Goal: Information Seeking & Learning: Find specific page/section

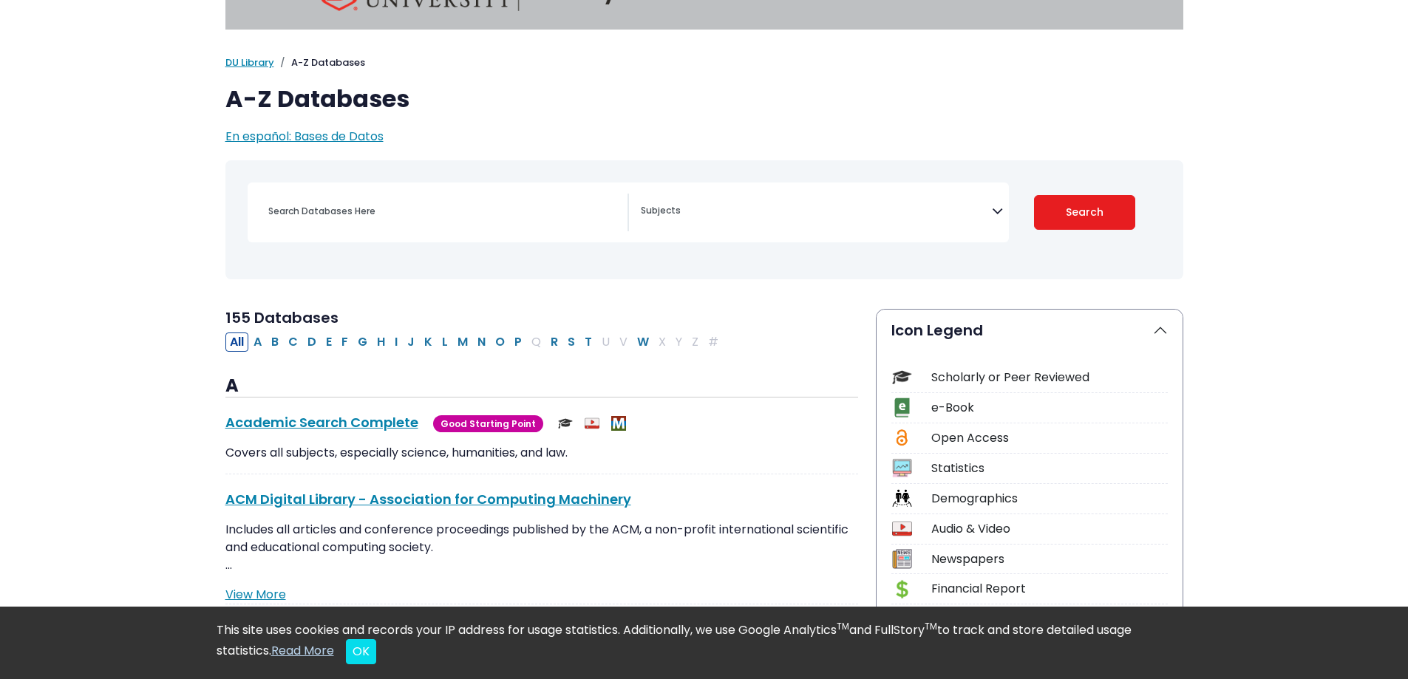
scroll to position [74, 0]
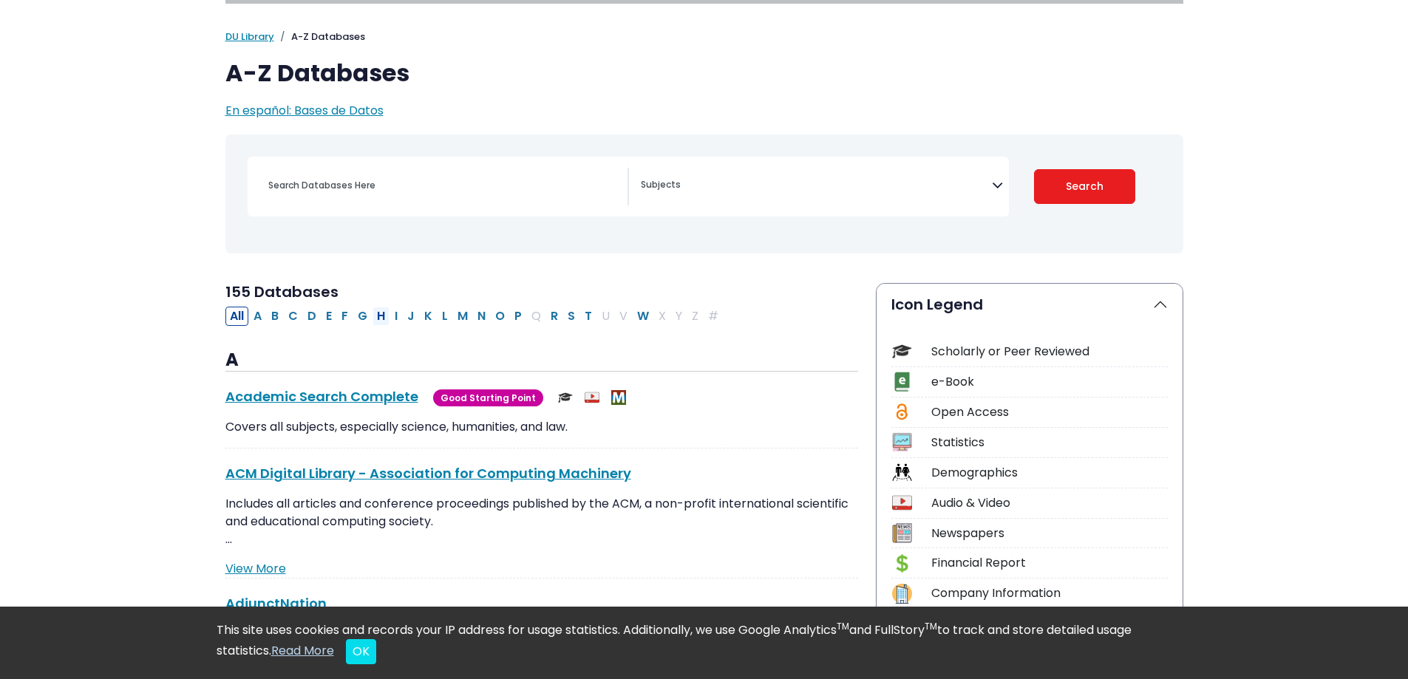
click at [381, 315] on button "H" at bounding box center [381, 316] width 17 height 19
select select "Database Subject Filter"
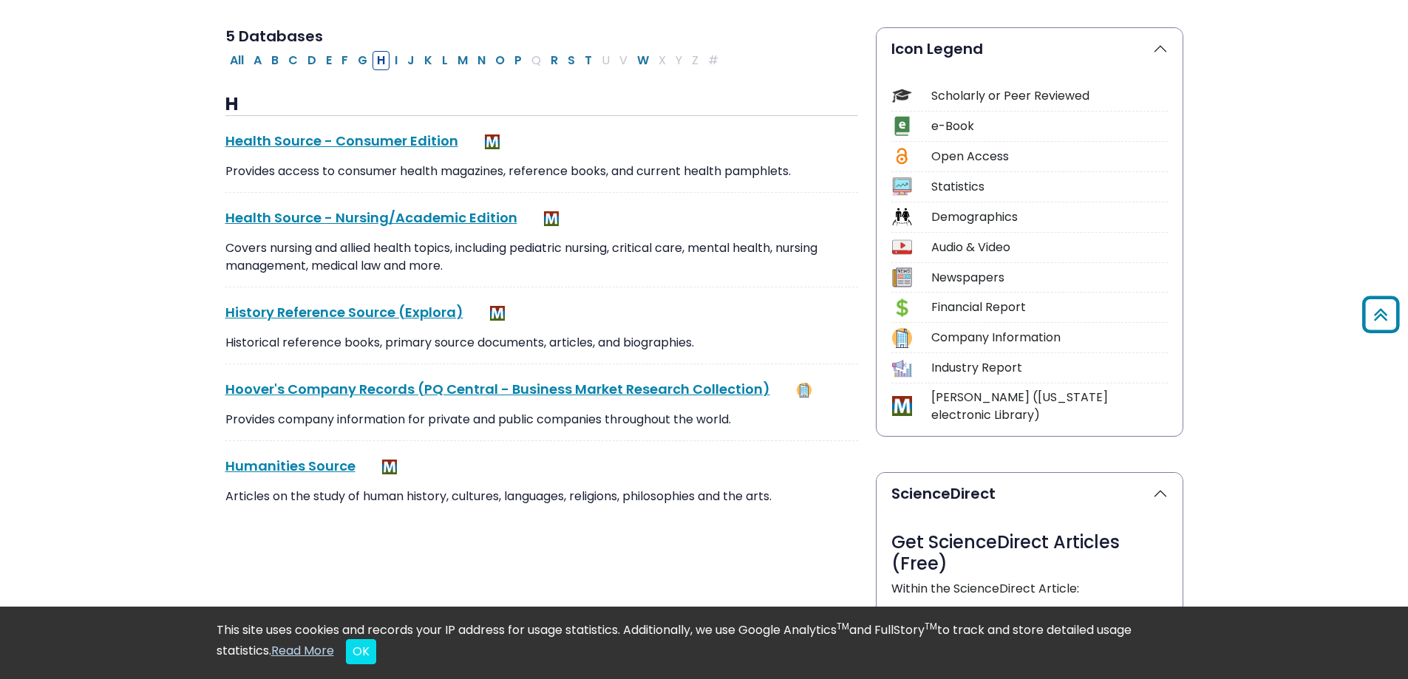
scroll to position [222, 0]
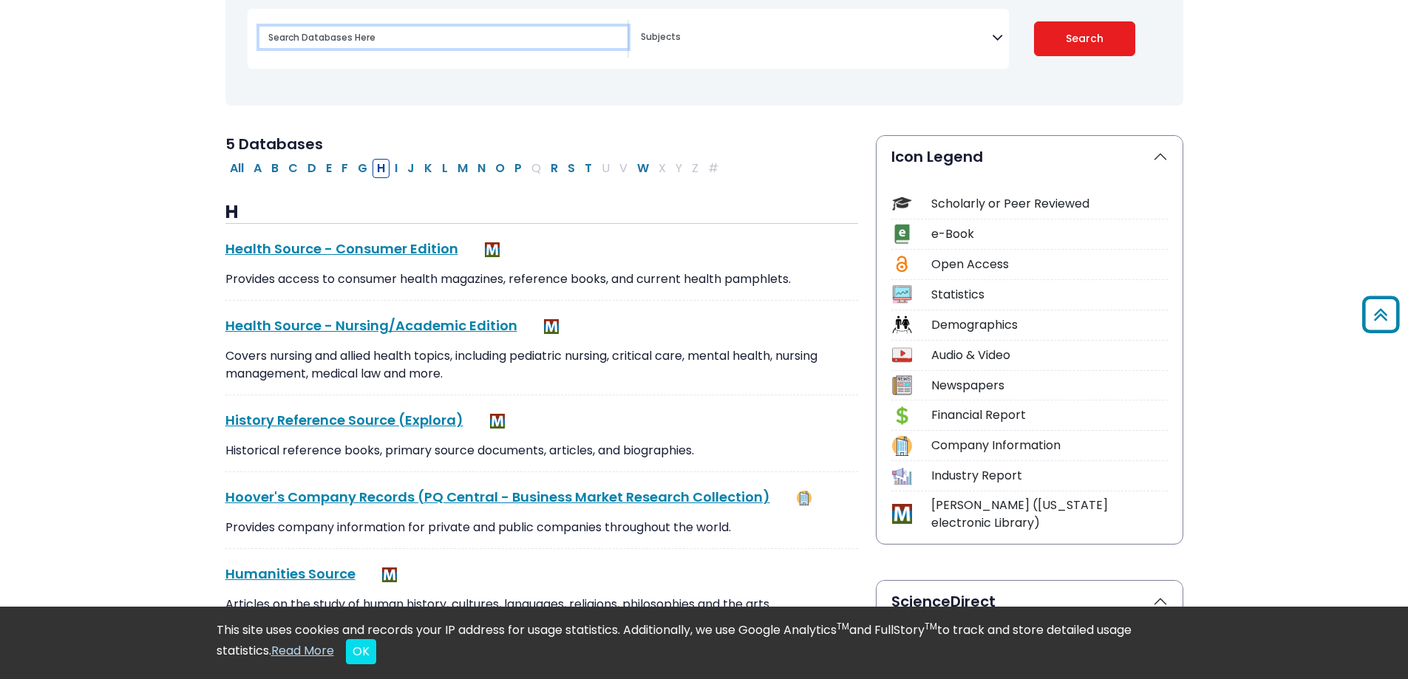
click at [392, 42] on input "Search database by title or keyword" at bounding box center [443, 37] width 368 height 21
type input "HIM"
click at [1034, 21] on button "Search" at bounding box center [1084, 38] width 101 height 35
select select "Database Subject Filter"
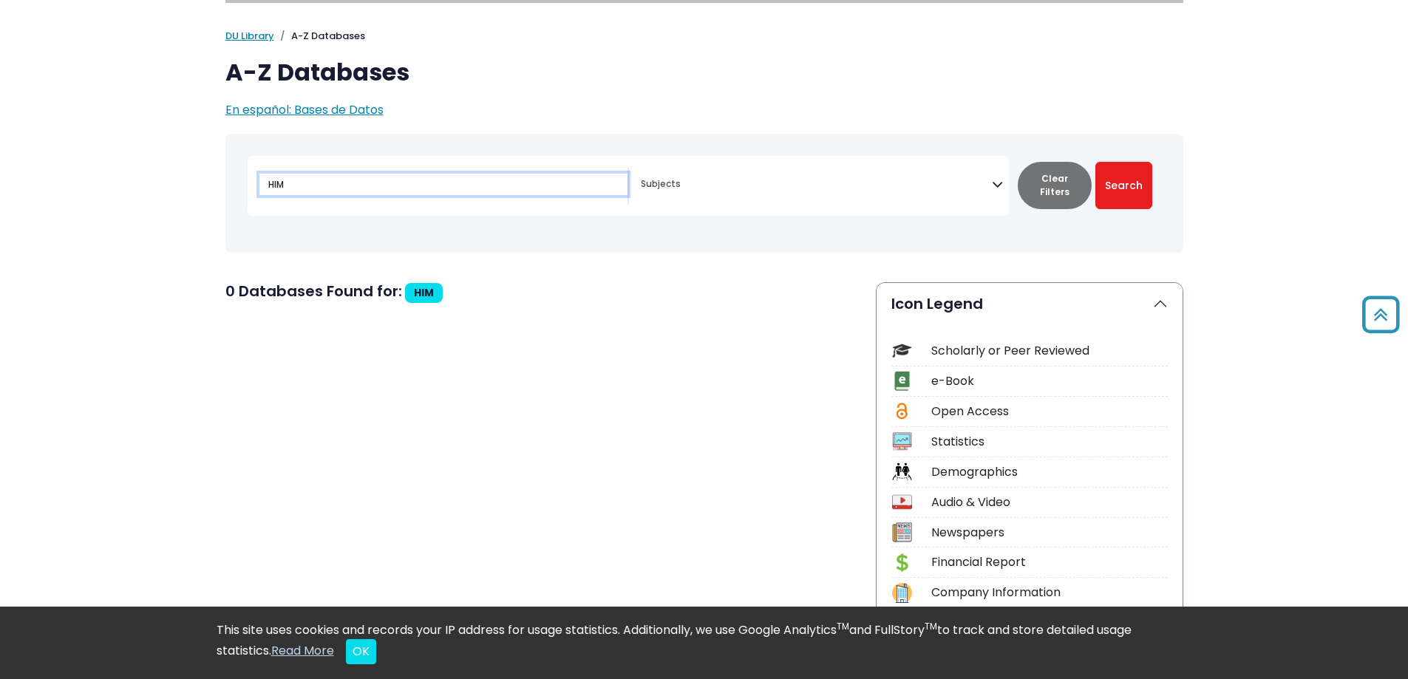
scroll to position [74, 0]
drag, startPoint x: 297, startPoint y: 186, endPoint x: 210, endPoint y: 188, distance: 87.3
type input "Health Information"
click at [1096, 163] on button "Search" at bounding box center [1124, 186] width 57 height 47
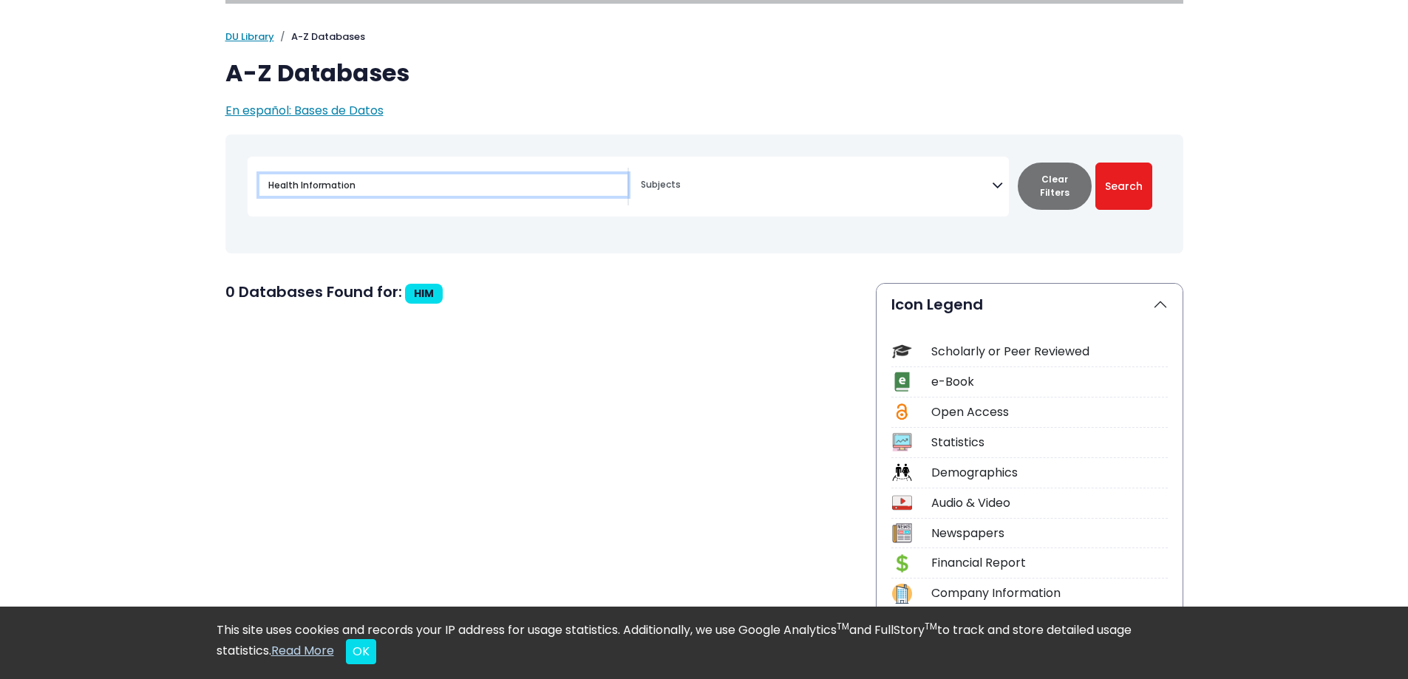
select select "Database Subject Filter"
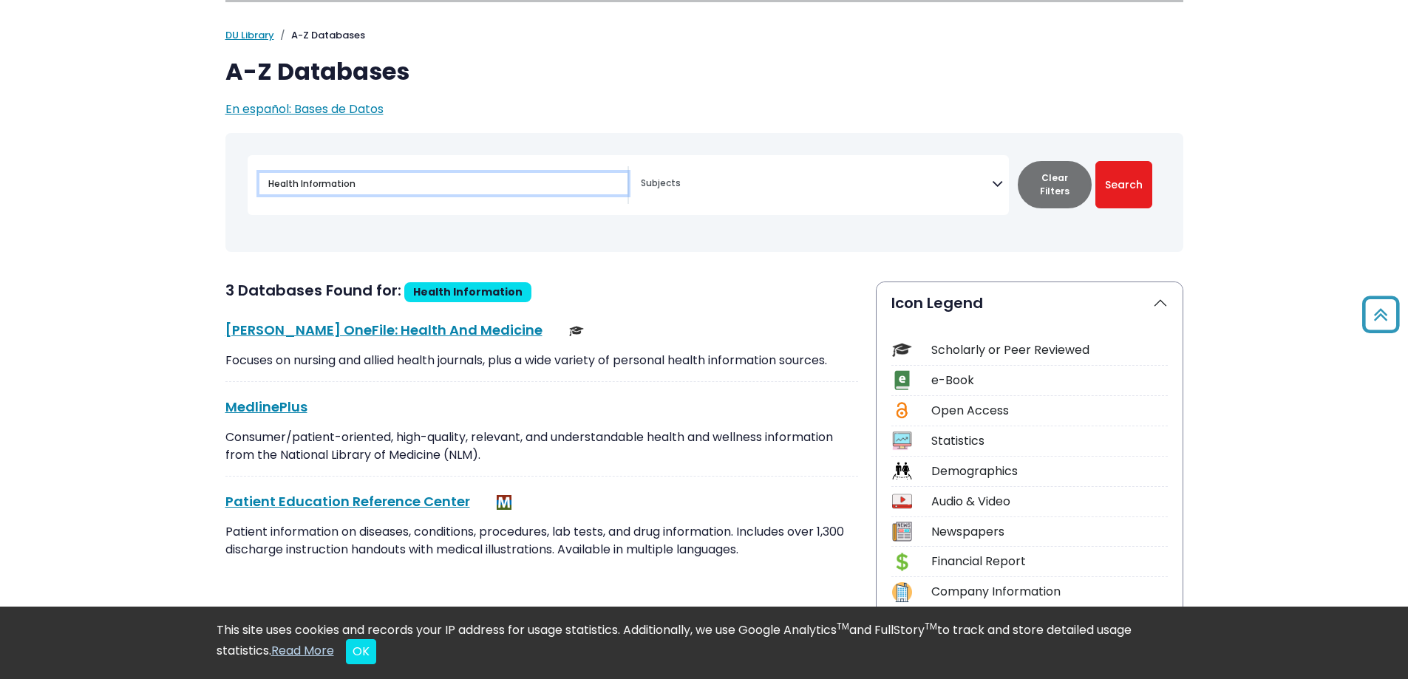
scroll to position [74, 0]
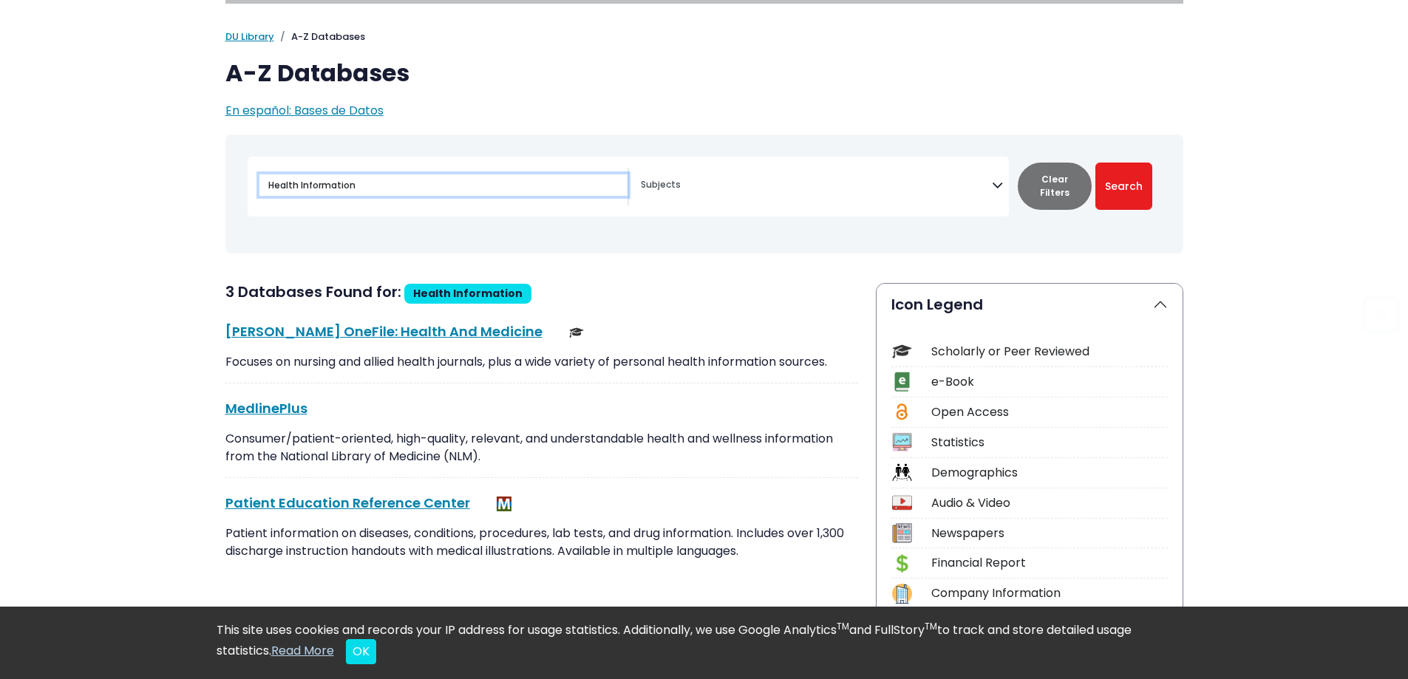
drag, startPoint x: 363, startPoint y: 183, endPoint x: 169, endPoint y: 176, distance: 194.5
click at [616, 245] on div "[MEDICAL_DATA] Guide" at bounding box center [704, 193] width 940 height 107
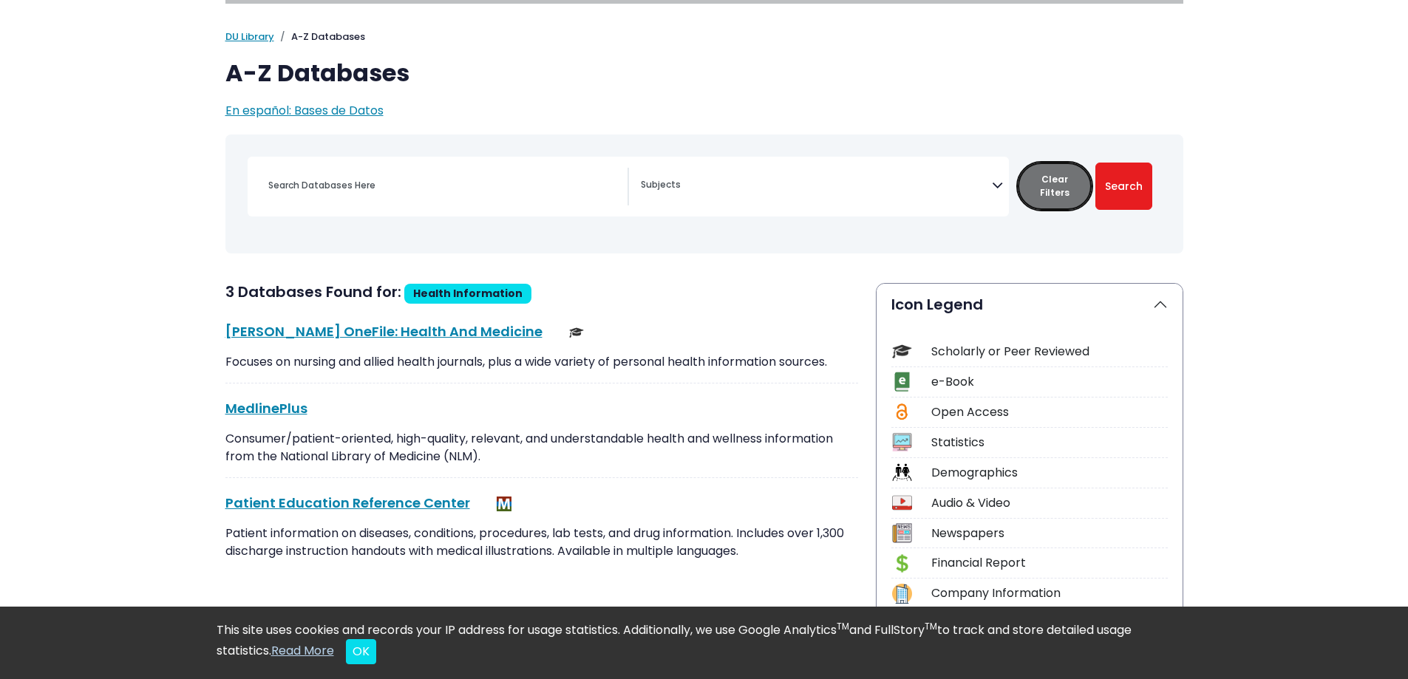
click at [1042, 187] on button "Clear Filters" at bounding box center [1055, 186] width 74 height 47
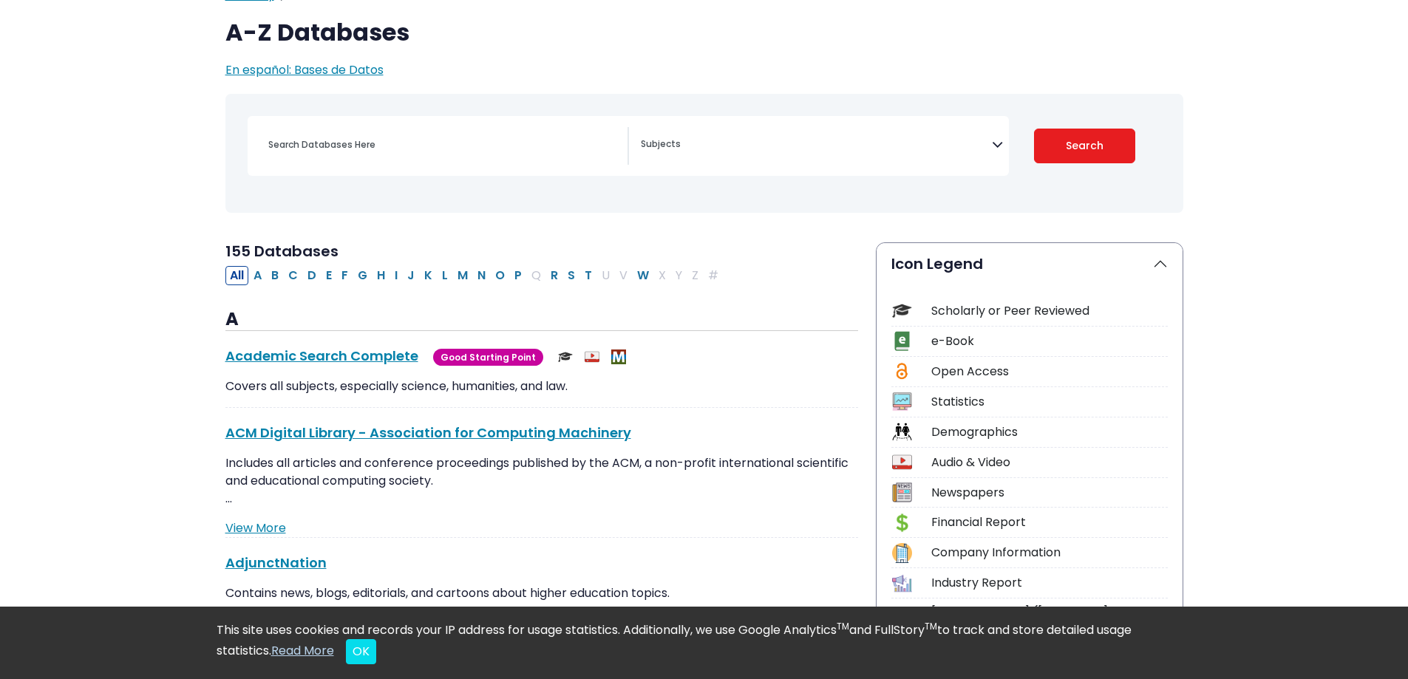
scroll to position [148, 0]
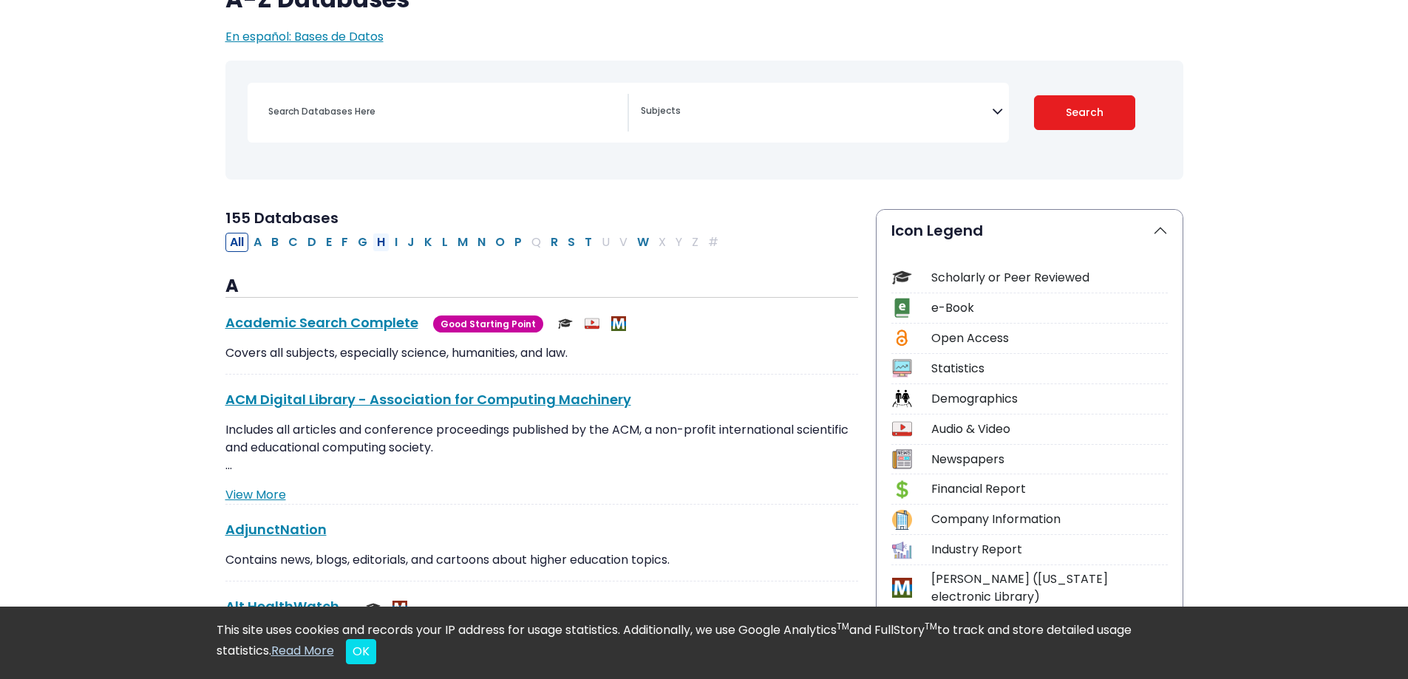
click at [381, 241] on button "H" at bounding box center [381, 242] width 17 height 19
select select "Database Subject Filter"
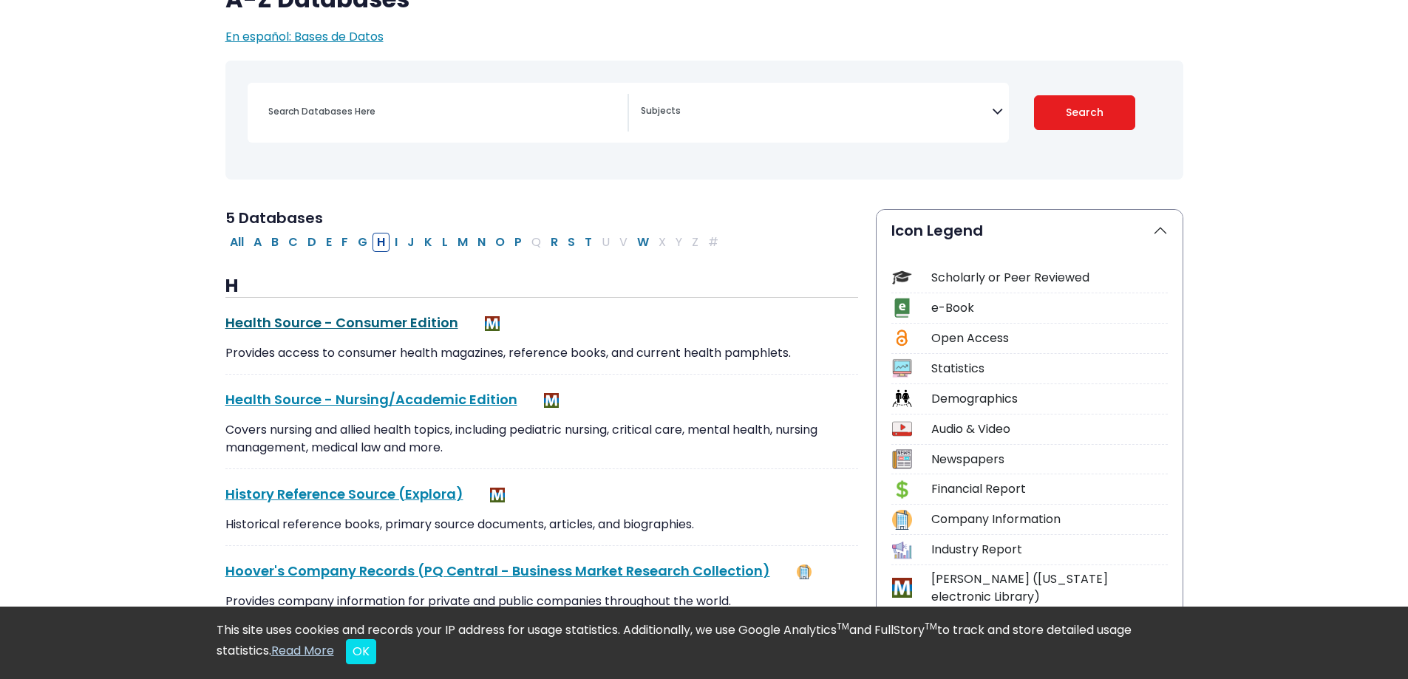
click at [327, 313] on link "Health Source - Consumer Edition This link opens in a new window" at bounding box center [341, 322] width 233 height 18
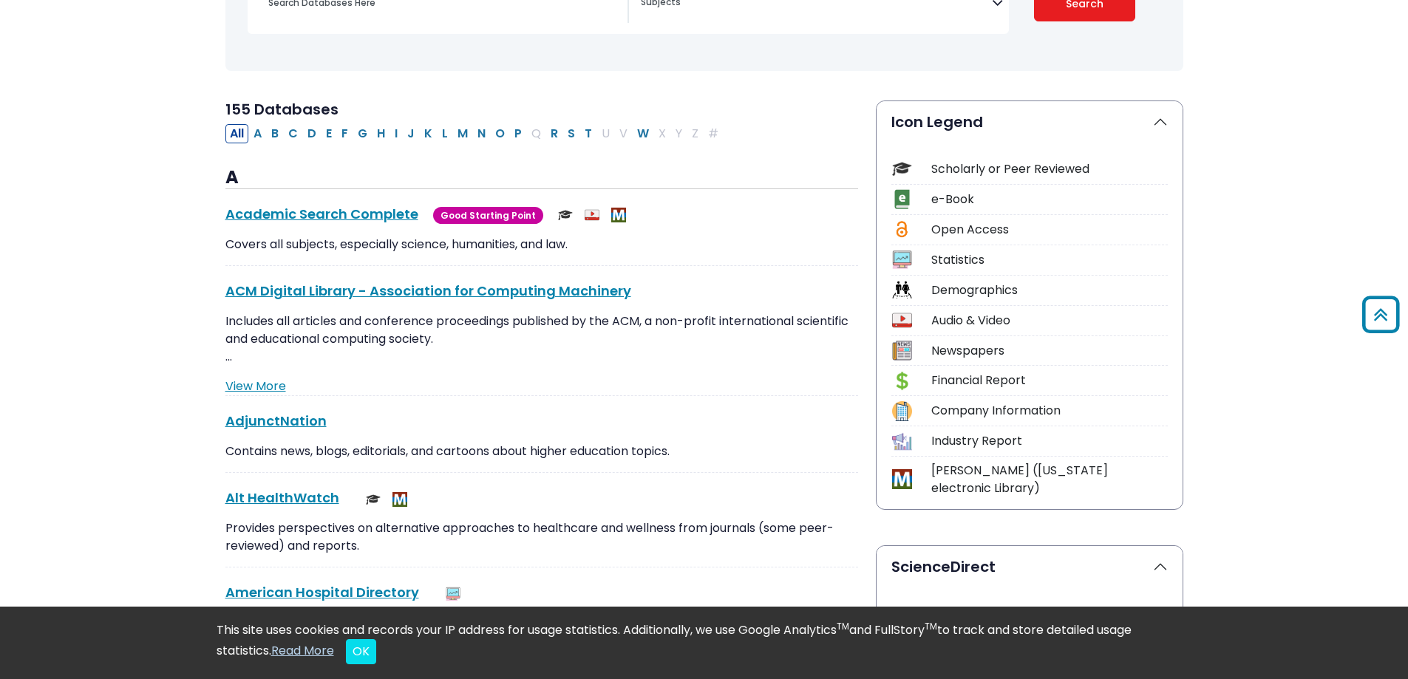
scroll to position [222, 0]
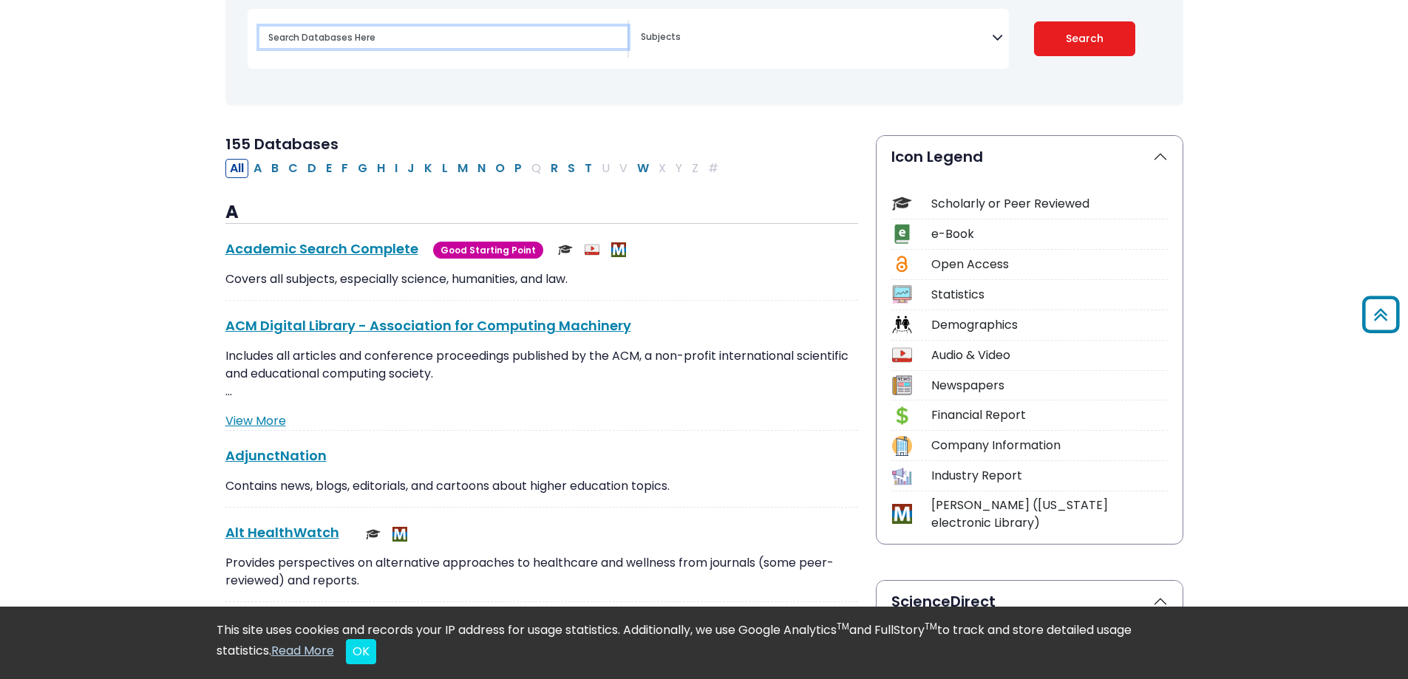
click at [375, 48] on input "Search database by title or keyword" at bounding box center [443, 37] width 368 height 21
click at [381, 170] on button "H" at bounding box center [381, 168] width 17 height 19
select select "Database Subject Filter"
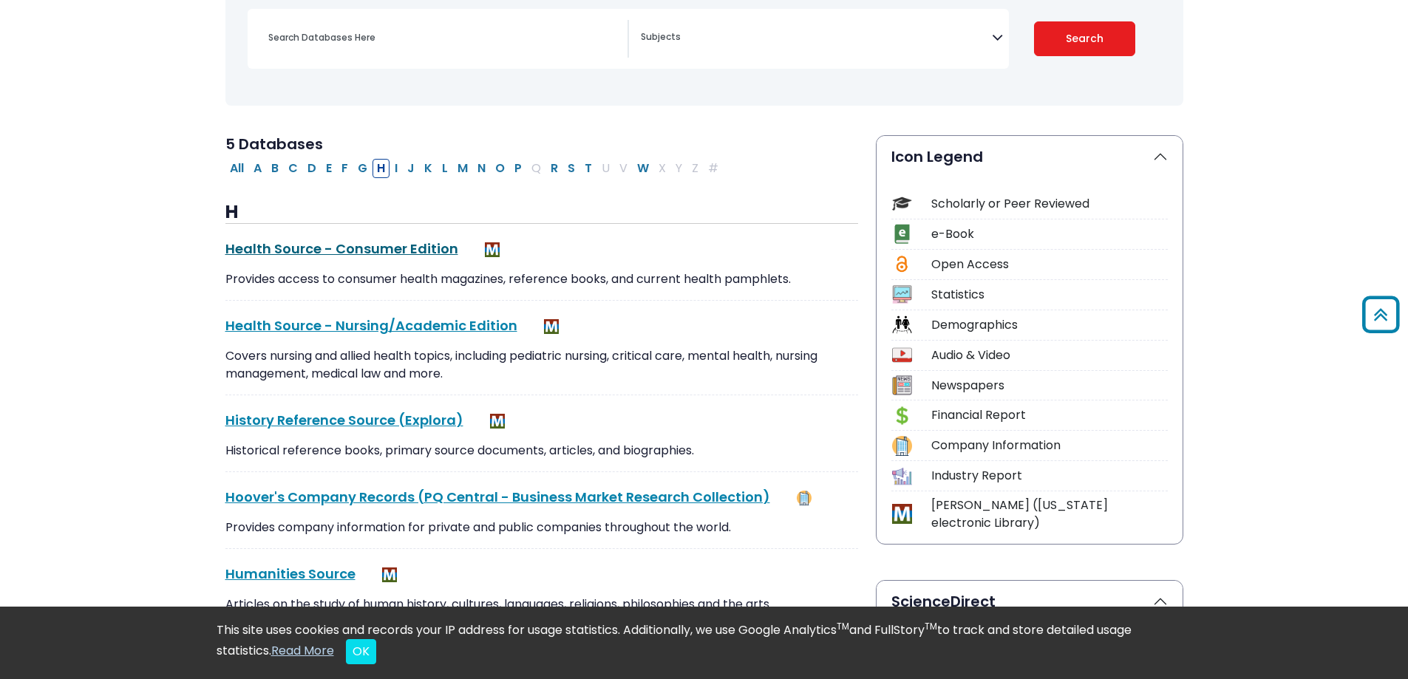
click at [287, 251] on link "Health Source - Consumer Edition This link opens in a new window" at bounding box center [341, 249] width 233 height 18
